Goal: Navigation & Orientation: Understand site structure

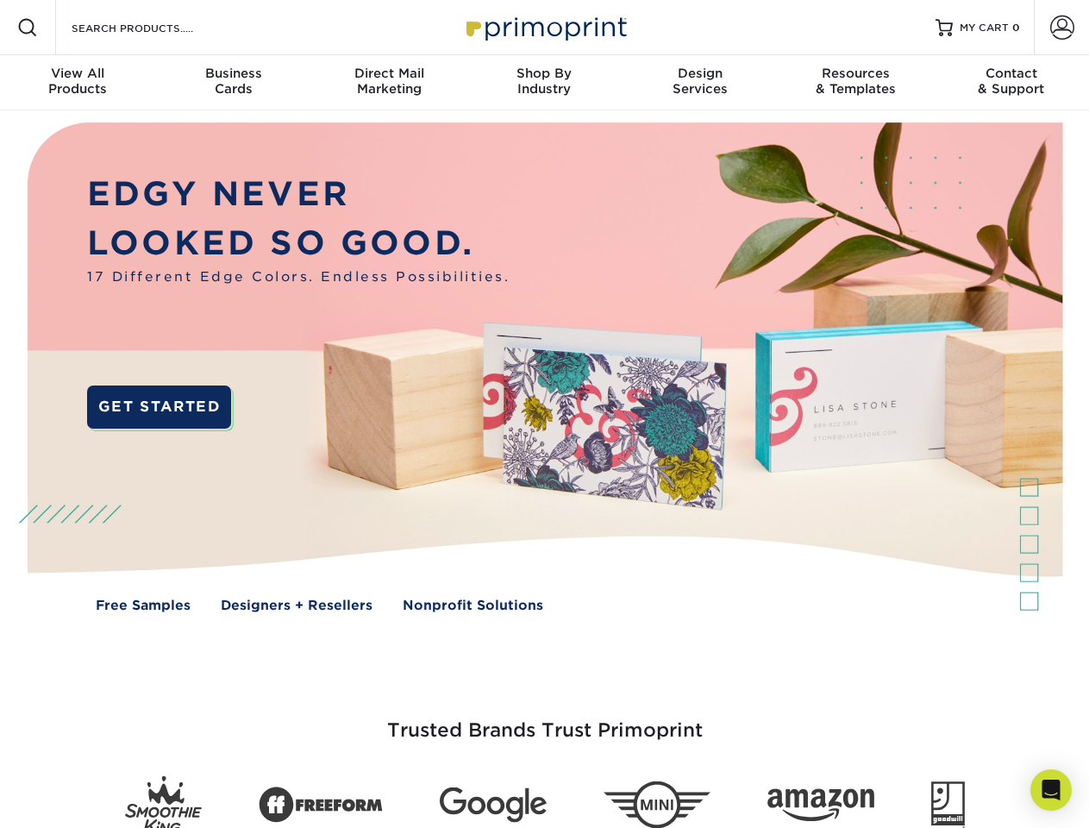
click at [544, 414] on img at bounding box center [544, 379] width 1078 height 539
click at [28, 28] on span at bounding box center [27, 27] width 21 height 21
click at [1062, 28] on span at bounding box center [1062, 28] width 24 height 24
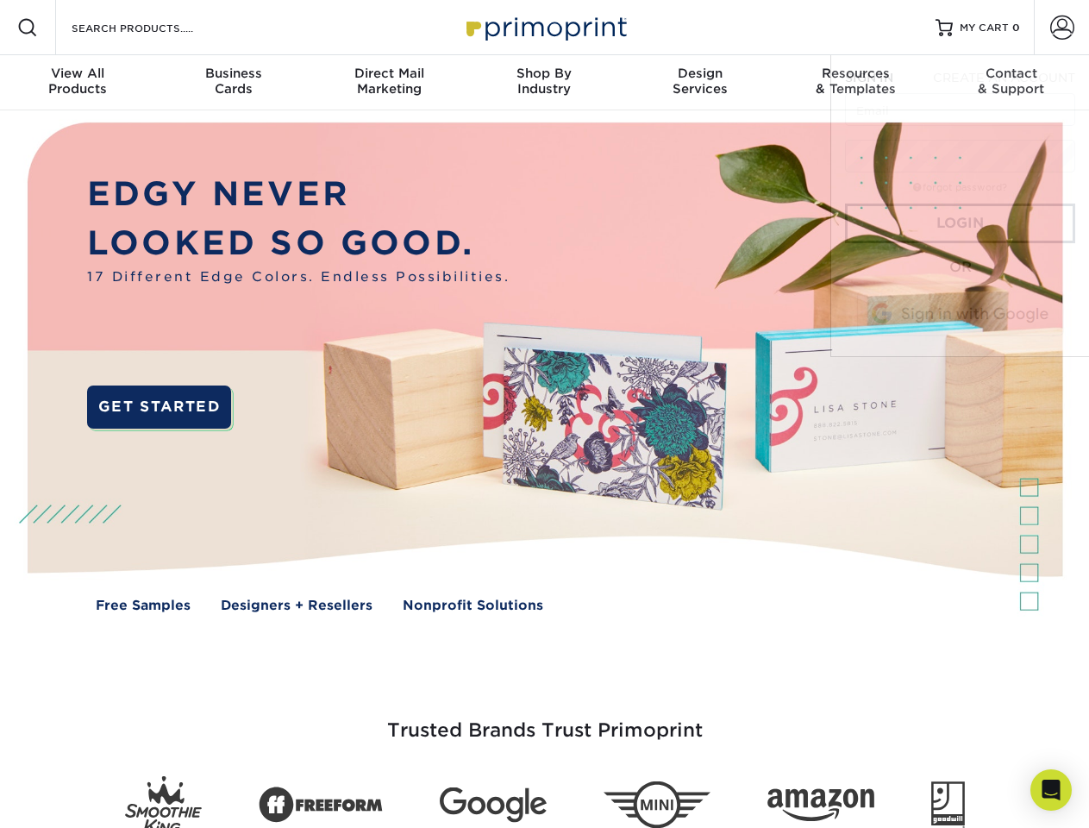
click at [78, 83] on div "View All Products" at bounding box center [77, 81] width 155 height 31
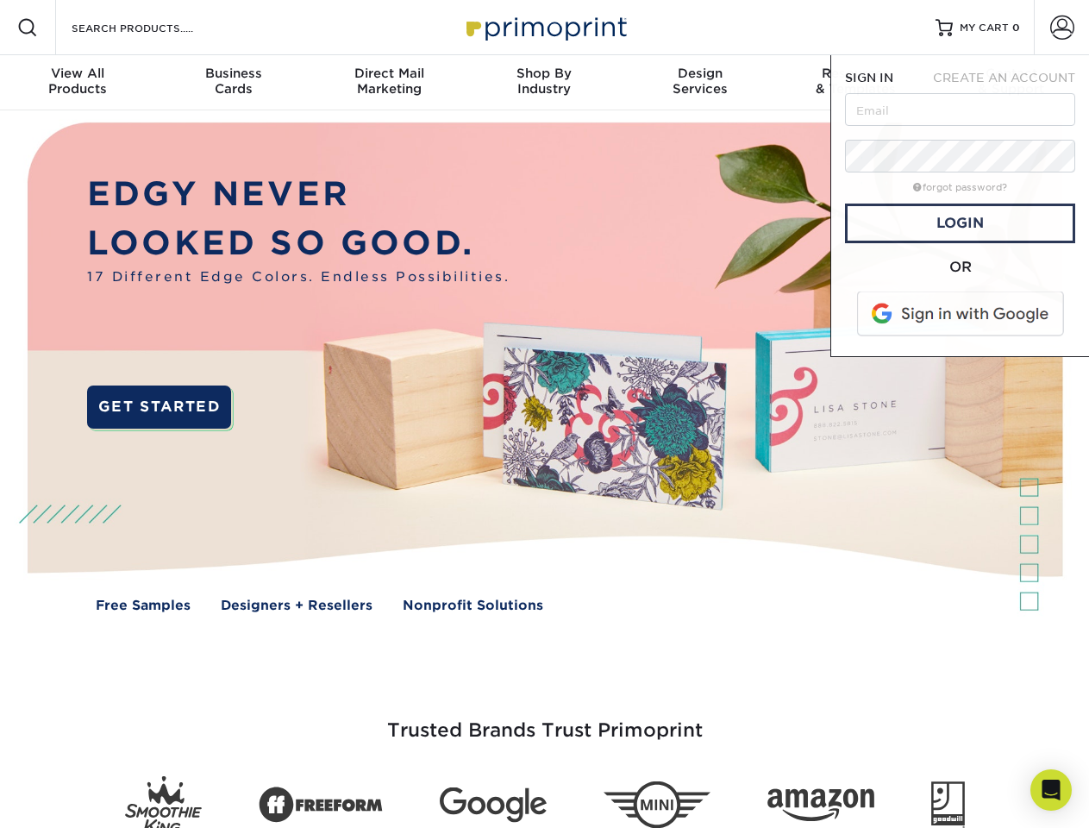
click at [233, 83] on div "Business Cards" at bounding box center [232, 81] width 155 height 31
click at [389, 83] on div "Direct Mail Marketing" at bounding box center [388, 81] width 155 height 31
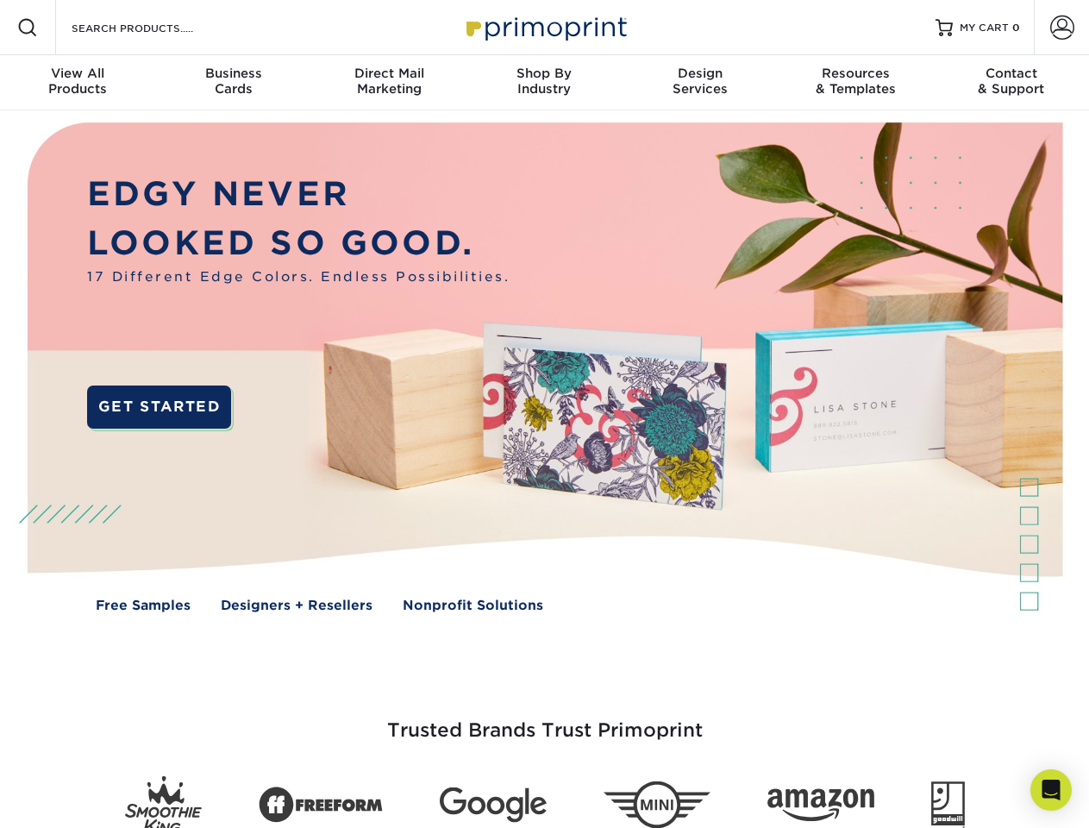
click at [544, 83] on div "Shop By Industry" at bounding box center [544, 81] width 155 height 31
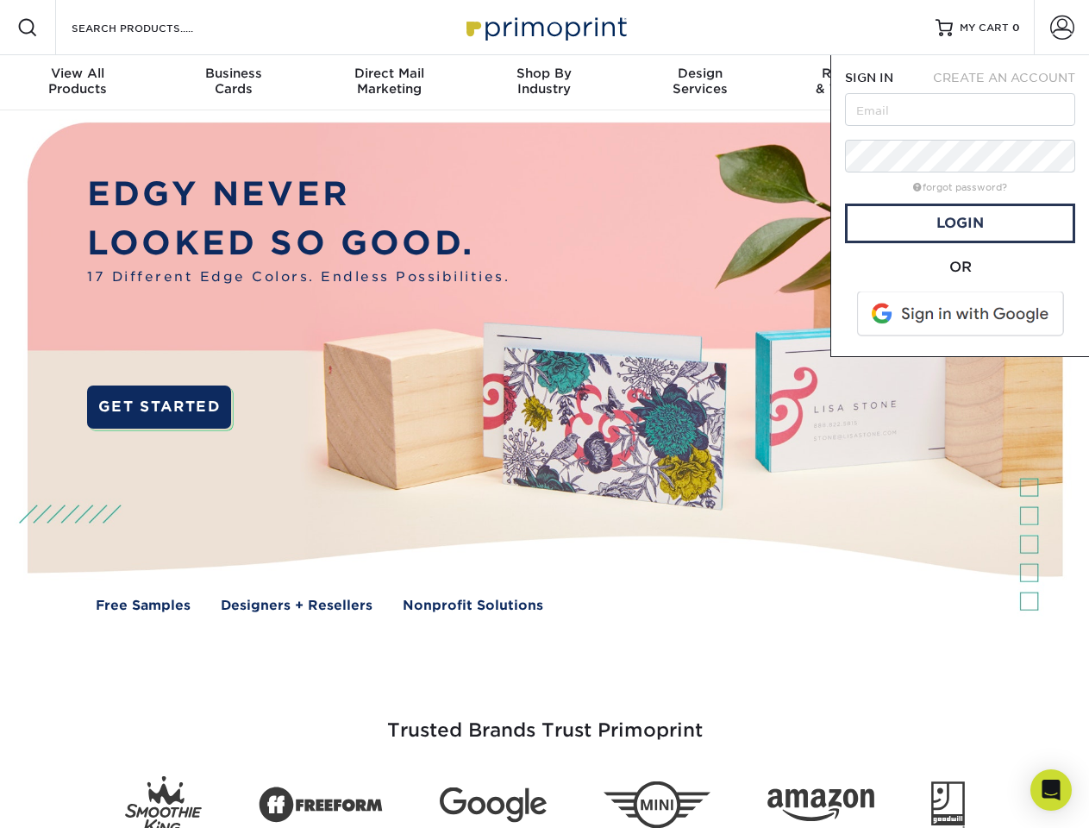
click at [700, 83] on div "Design Services" at bounding box center [700, 81] width 155 height 31
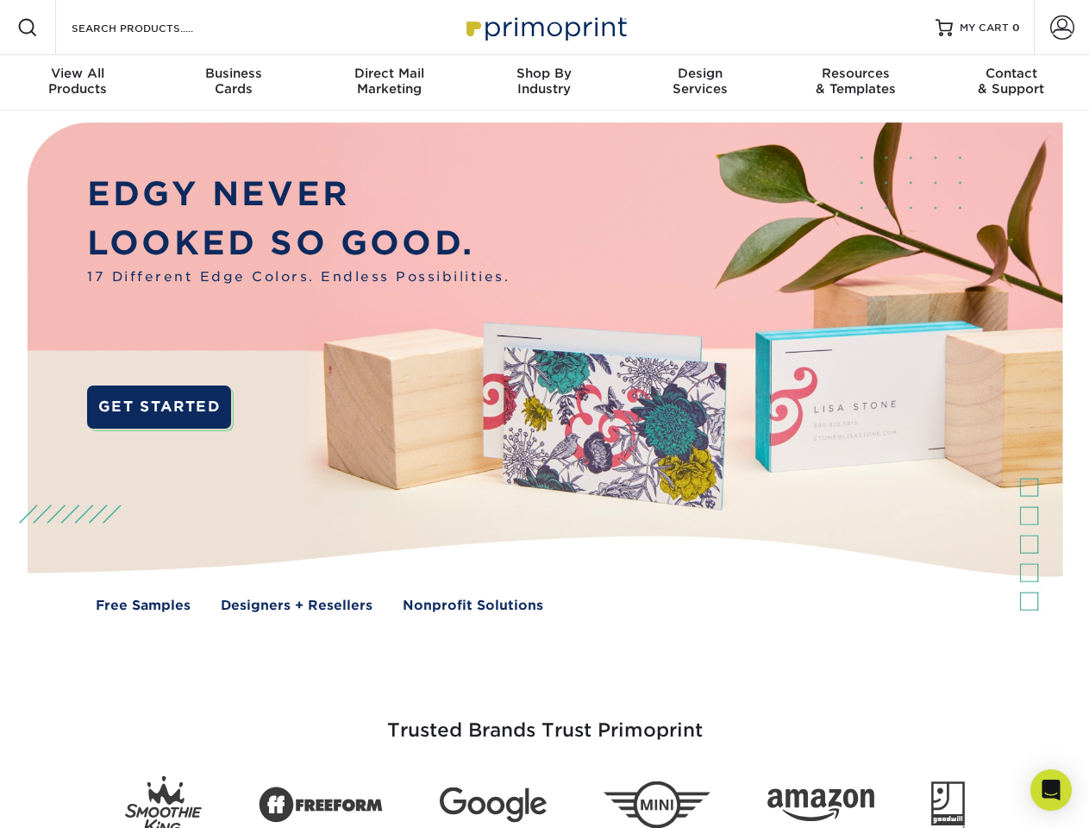
click at [856, 83] on span "SIGN IN" at bounding box center [869, 78] width 48 height 14
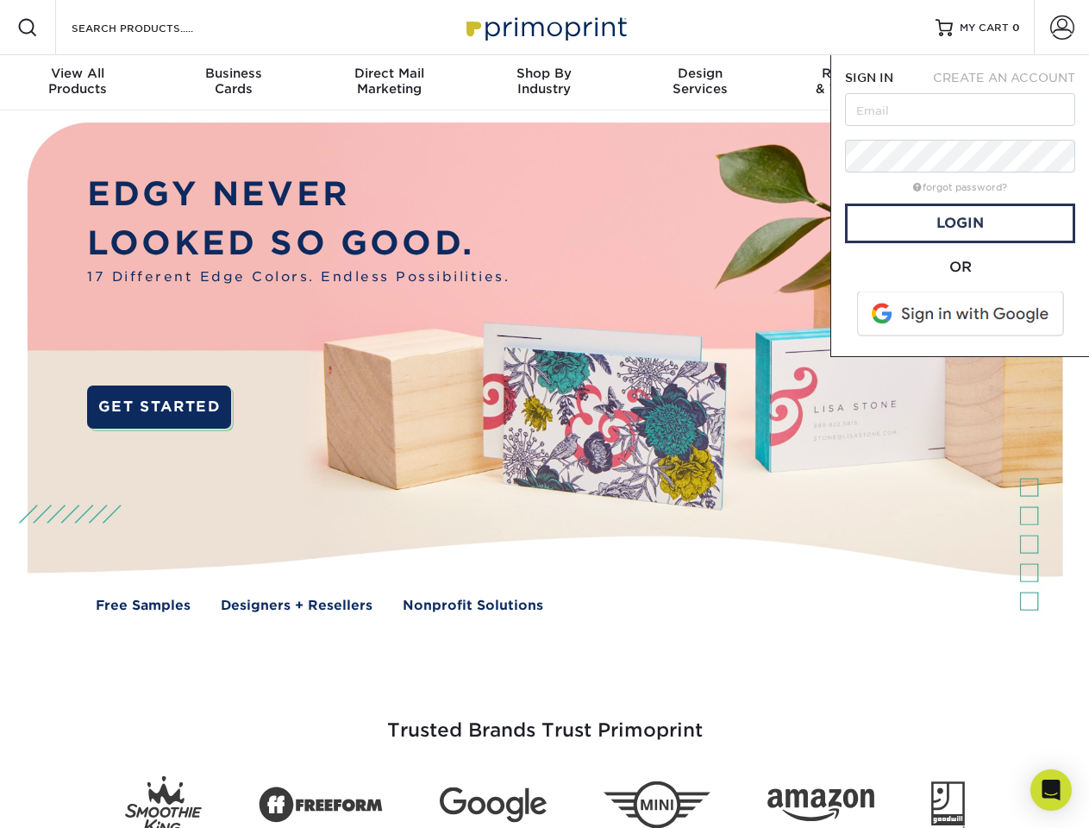
click at [1012, 83] on div "Contact & Support" at bounding box center [1011, 81] width 155 height 31
